Goal: Information Seeking & Learning: Learn about a topic

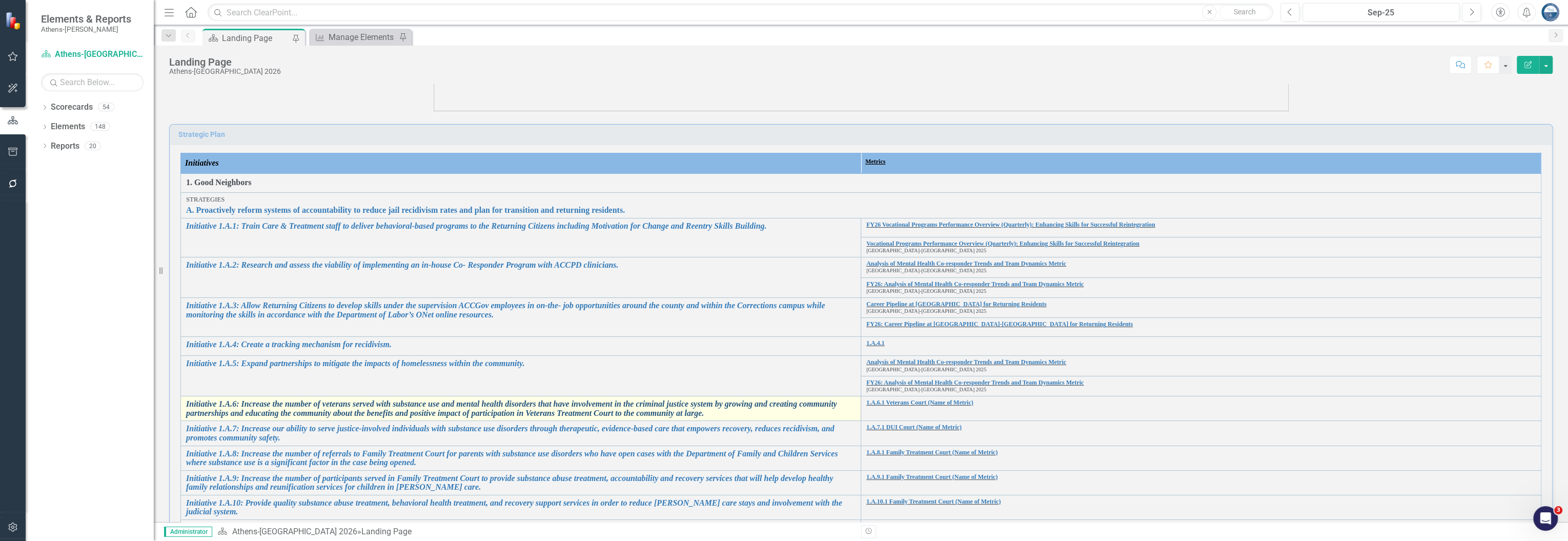
scroll to position [253, 0]
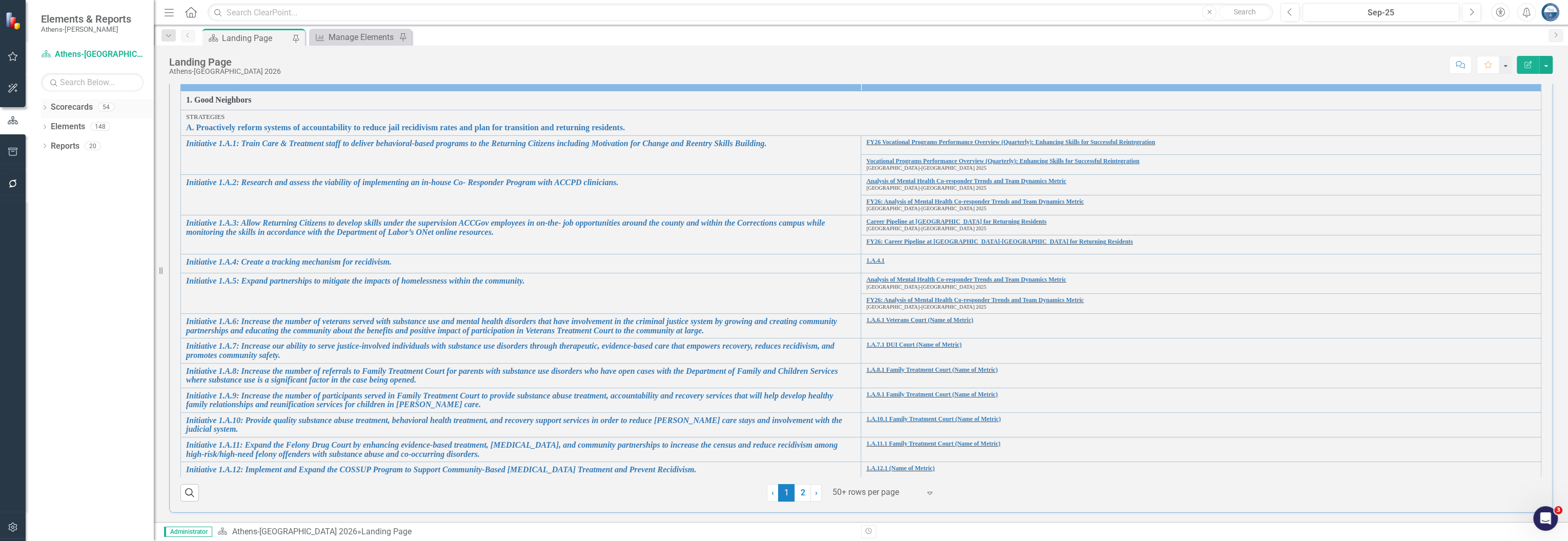
click at [43, 109] on icon "Dropdown" at bounding box center [44, 108] width 7 height 5
click at [65, 181] on link "[GEOGRAPHIC_DATA]-[GEOGRAPHIC_DATA] 2025" at bounding box center [105, 185] width 98 height 12
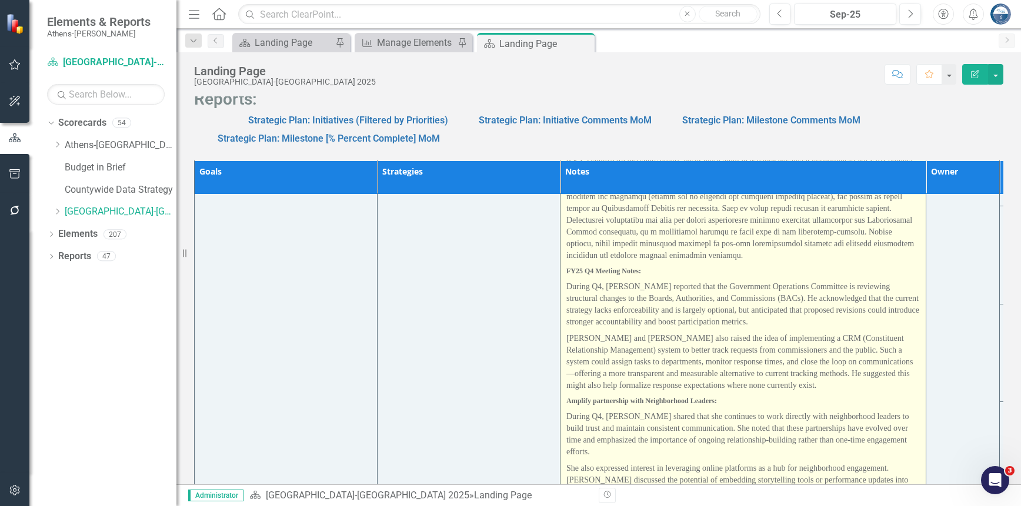
scroll to position [1872, 0]
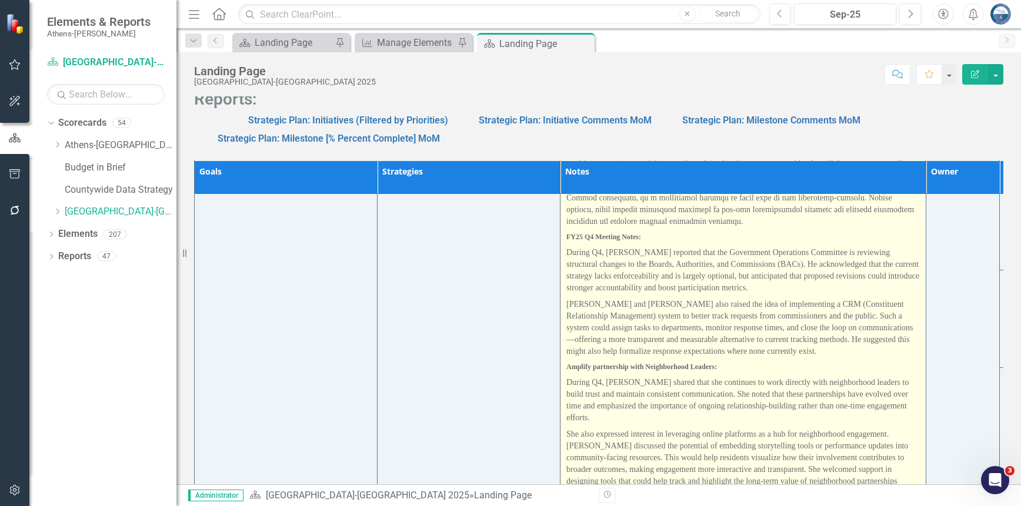
click at [752, 317] on span "[PERSON_NAME] and [PERSON_NAME] also raised the idea of implementing a CRM (Con…" at bounding box center [739, 328] width 346 height 56
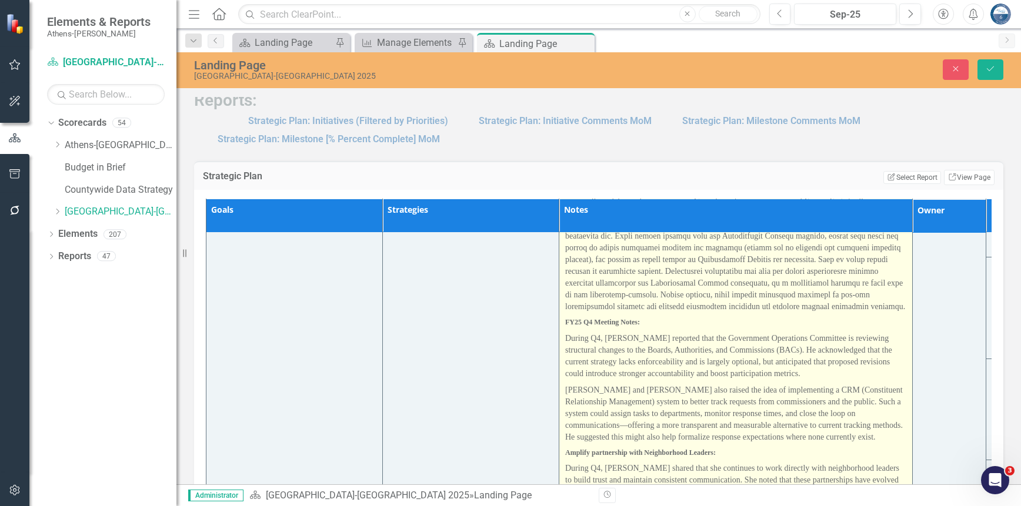
scroll to position [1919, 0]
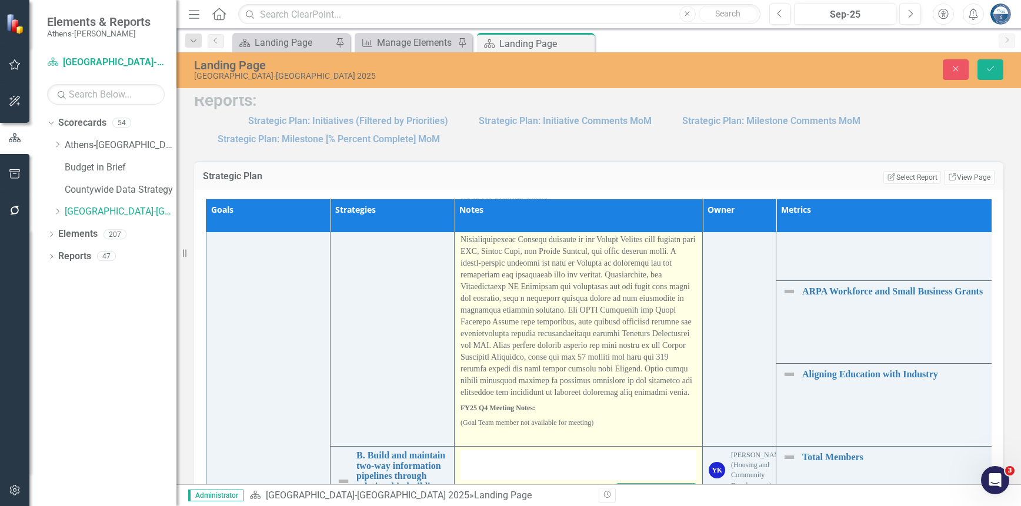
type textarea "<p><strong>FY25 Q1 Meeting Notes:</strong></p> <p><span style="font-size: 14px;…"
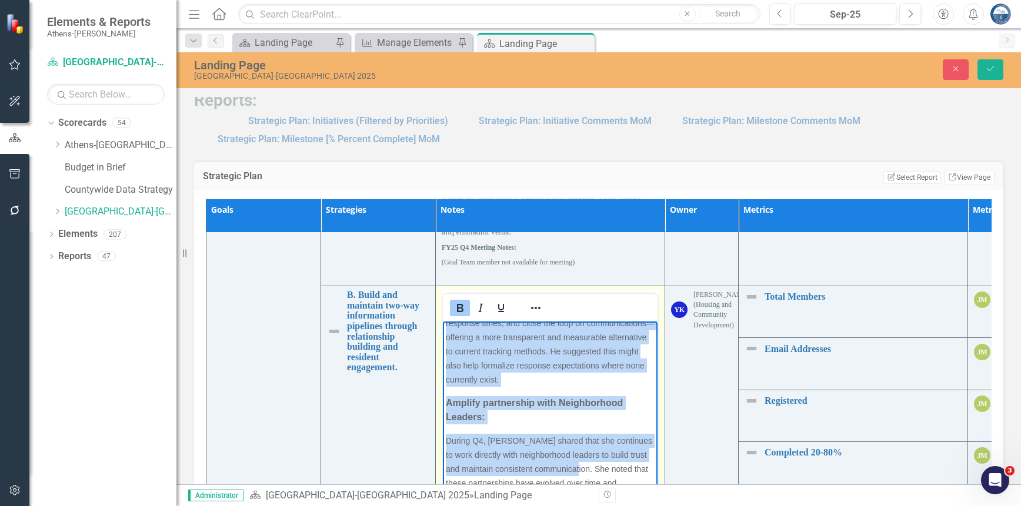
scroll to position [995, 0]
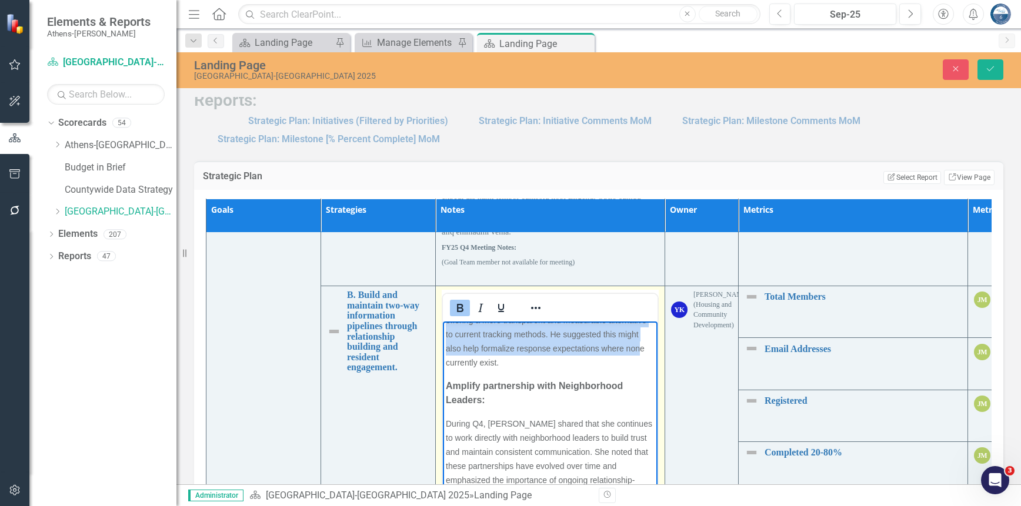
drag, startPoint x: 444, startPoint y: 358, endPoint x: 635, endPoint y: 401, distance: 195.9
copy body "FY25 Q4 Meeting Notes: During Q4, [PERSON_NAME] reported that the Government Op…"
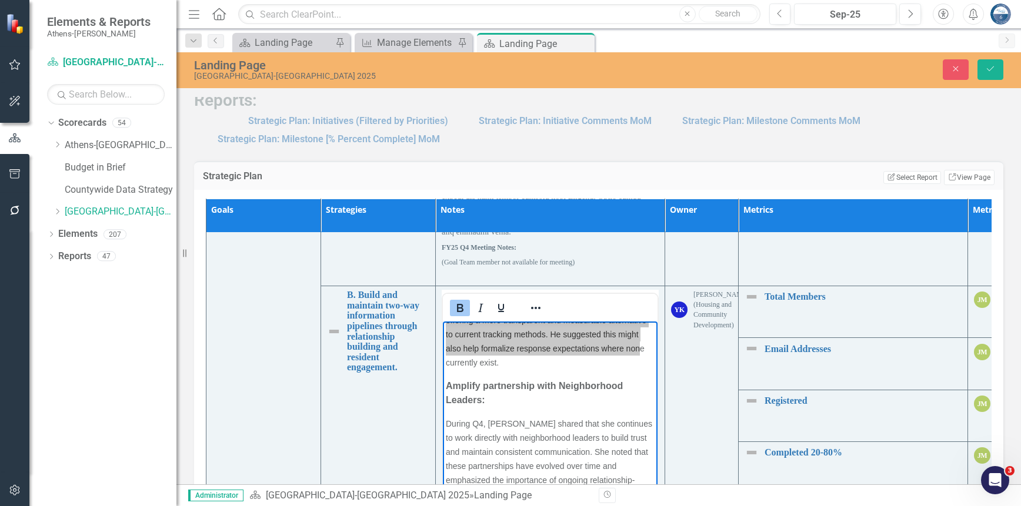
click at [943, 115] on div "Reports: Strategic Plan: Initiatives (Filtered by Priorities) Strategic Plan: I…" at bounding box center [598, 111] width 827 height 69
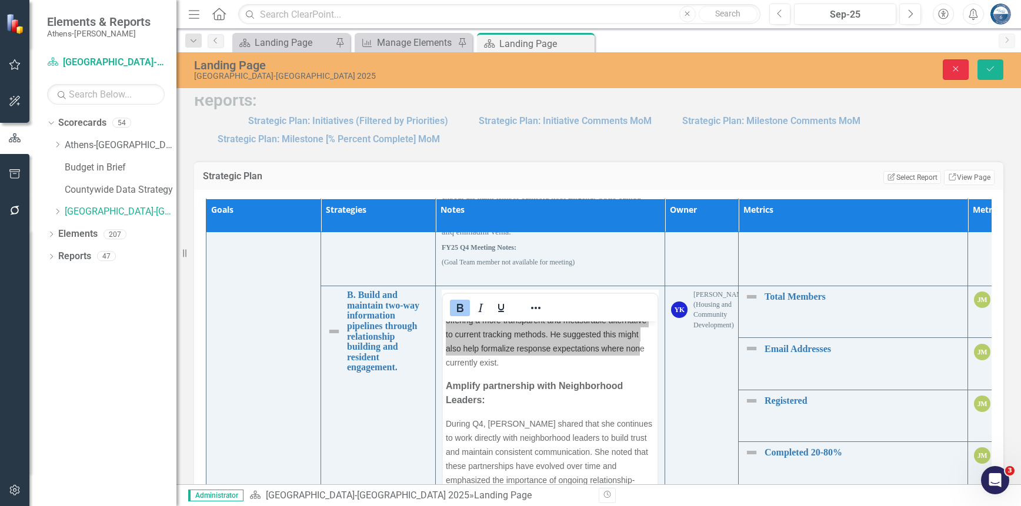
click at [960, 65] on icon "Close" at bounding box center [955, 69] width 11 height 8
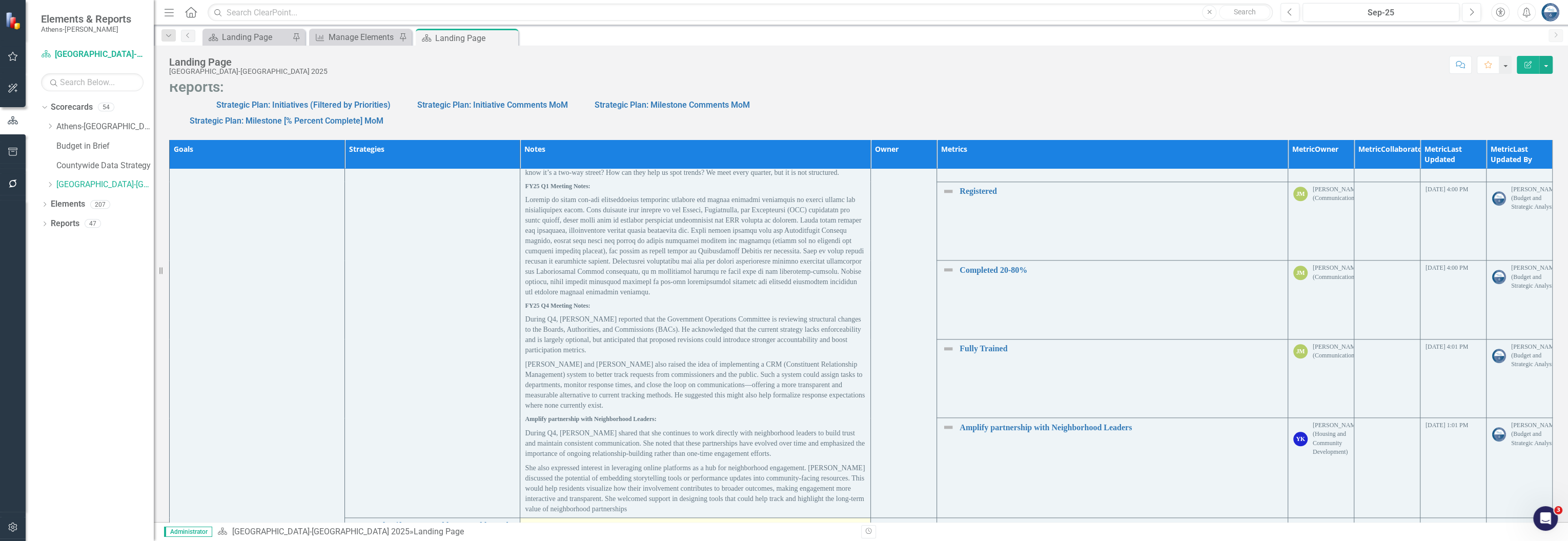
scroll to position [1398, 0]
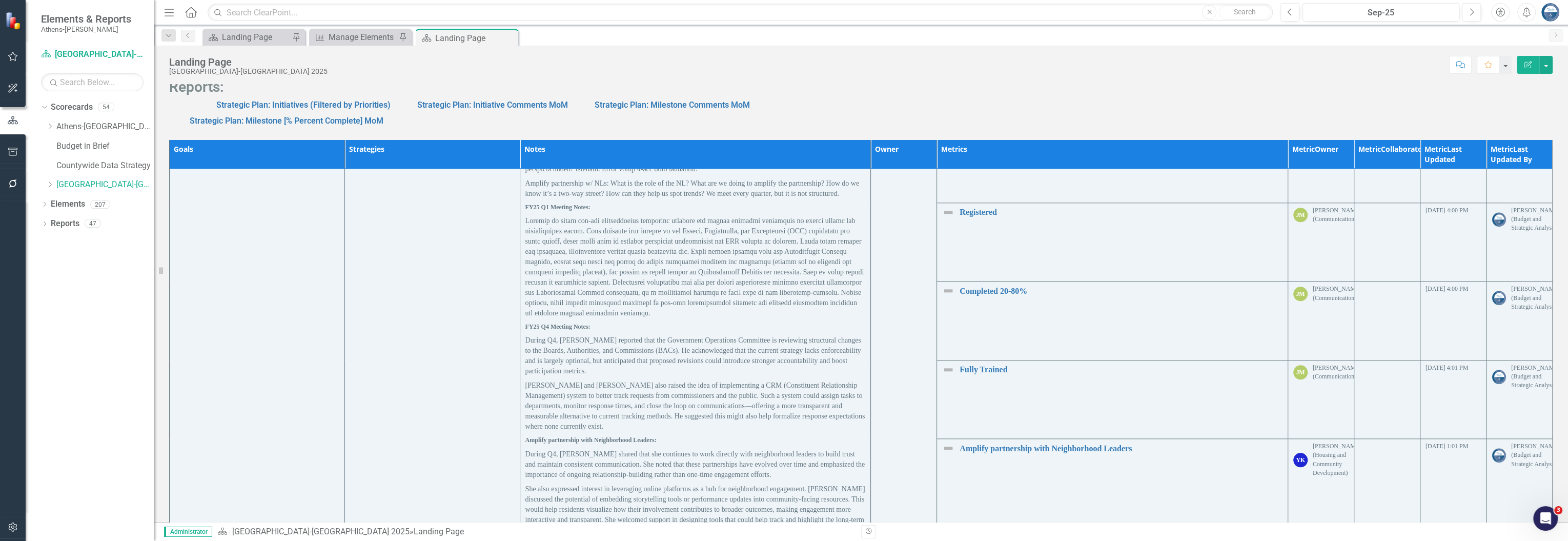
drag, startPoint x: 935, startPoint y: 74, endPoint x: 911, endPoint y: 82, distance: 25.3
click at [889, 74] on div "Landing Page [GEOGRAPHIC_DATA]-[GEOGRAPHIC_DATA] 2025 Score: N/A Sep-25 Complet…" at bounding box center [860, 60] width 1415 height 30
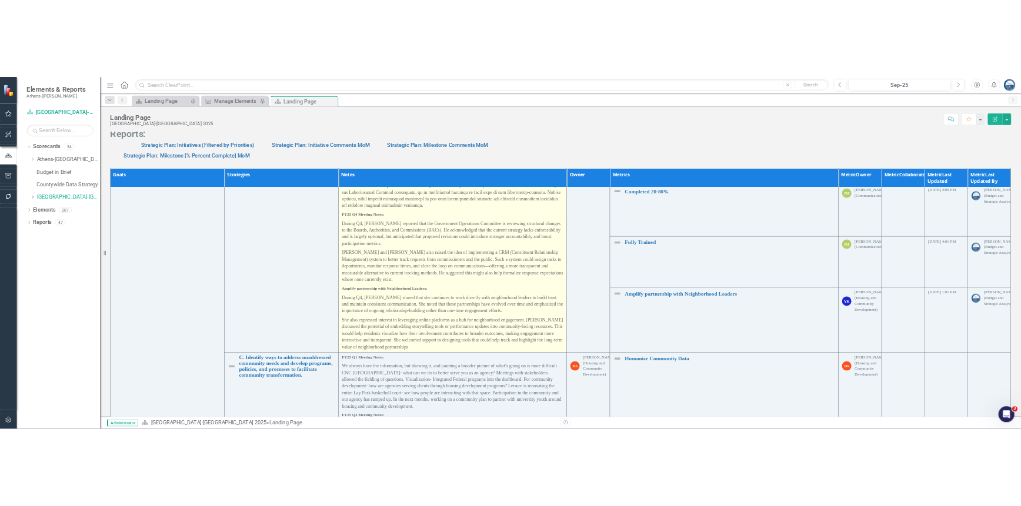
scroll to position [1762, 0]
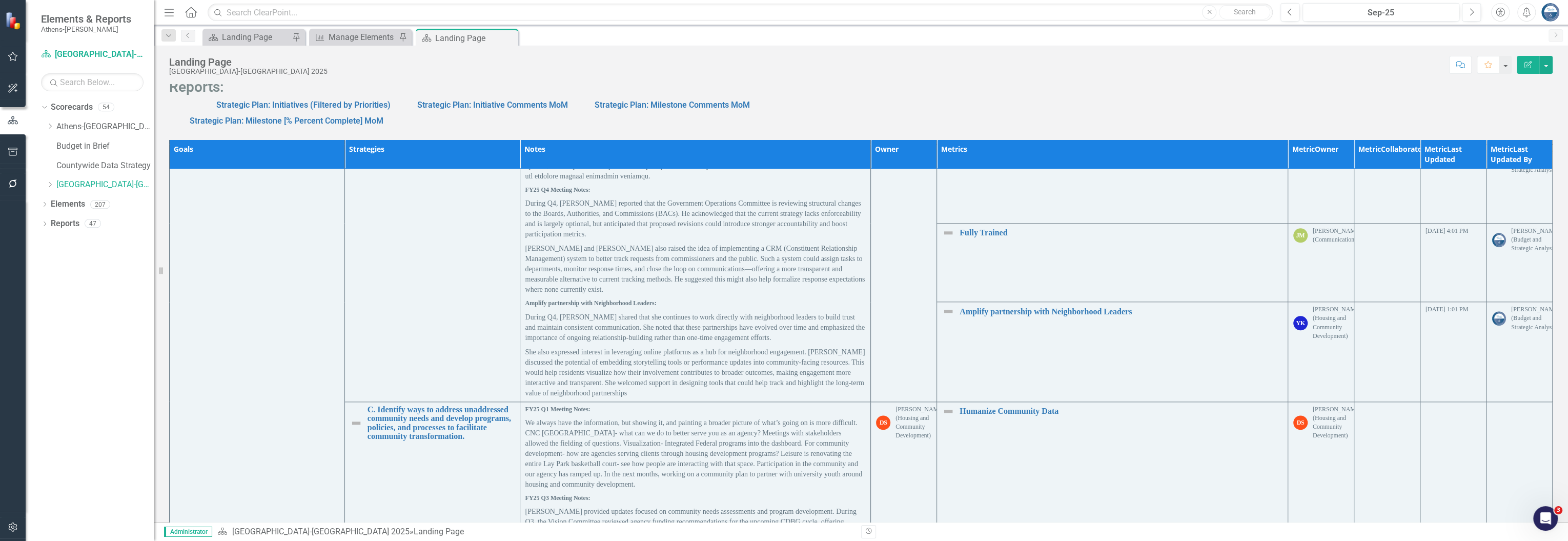
click at [889, 83] on div "Landing Page [GEOGRAPHIC_DATA]-[GEOGRAPHIC_DATA] 2025 Score: N/A Sep-25 Complet…" at bounding box center [860, 283] width 1415 height 476
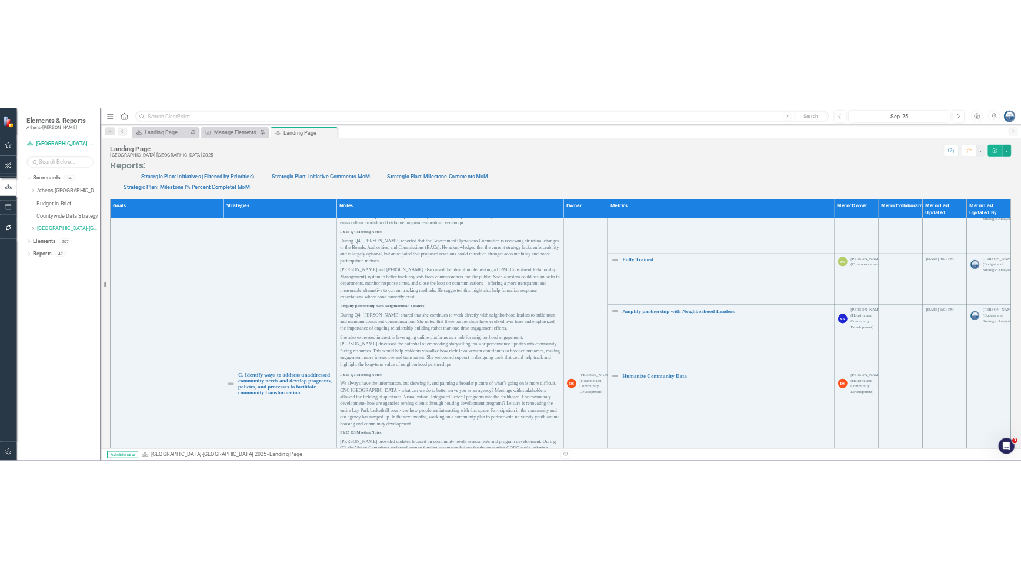
scroll to position [952, 0]
